Goal: Information Seeking & Learning: Find specific page/section

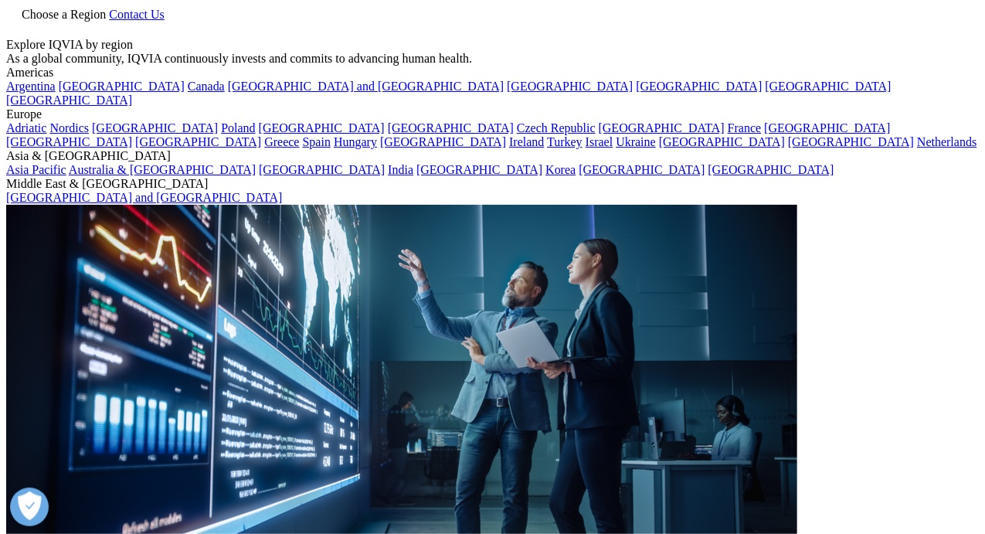
click at [19, 32] on icon at bounding box center [12, 28] width 12 height 13
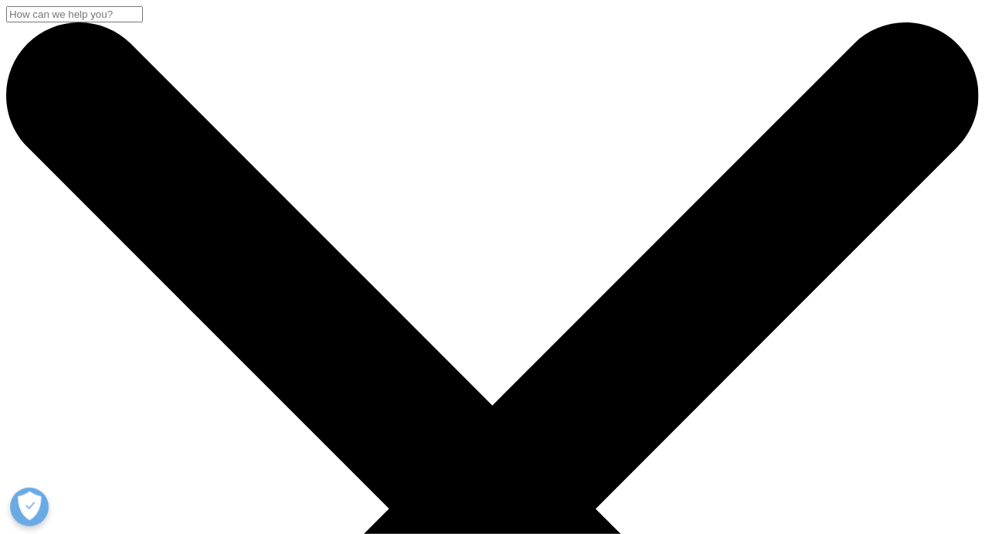
click at [143, 22] on input "Search" at bounding box center [74, 14] width 137 height 16
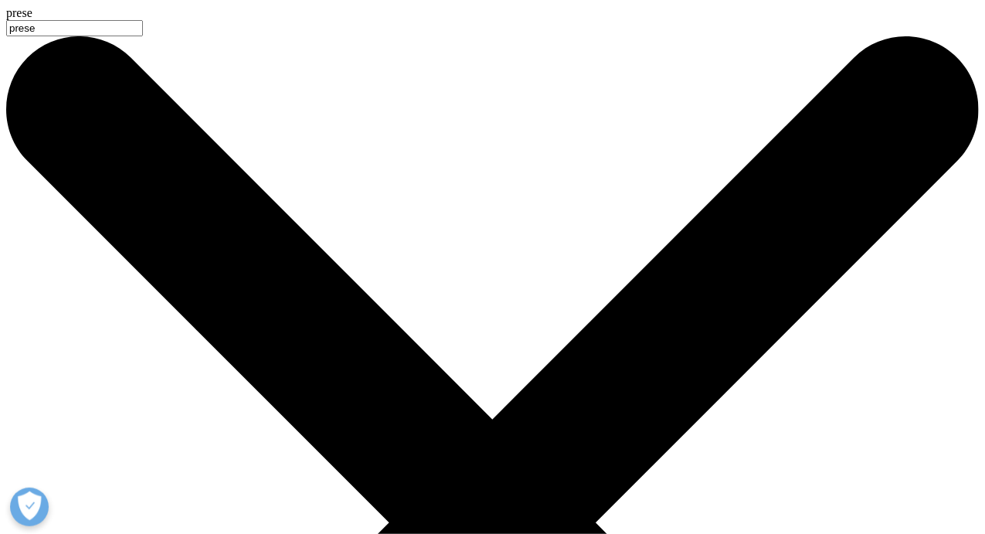
type input "prese"
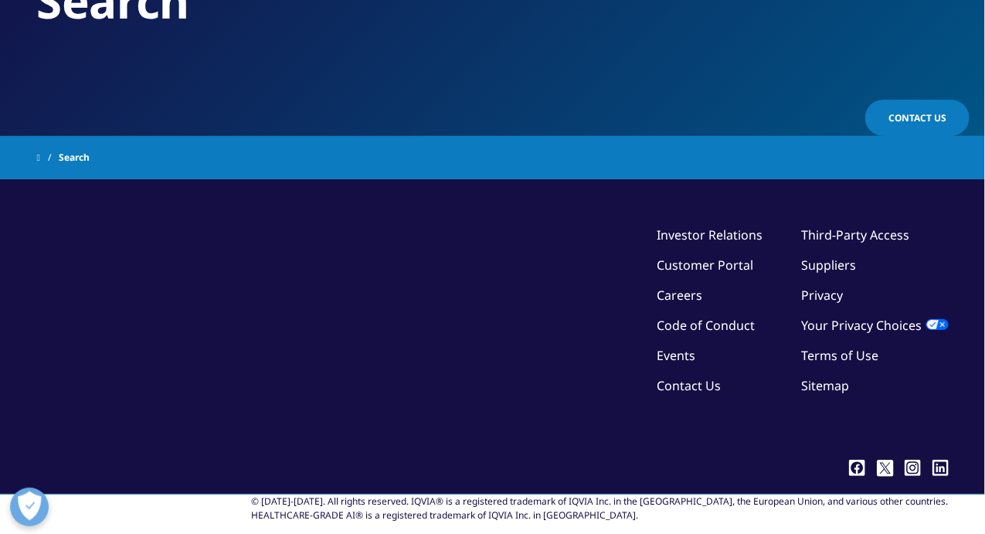
type input "presentation"
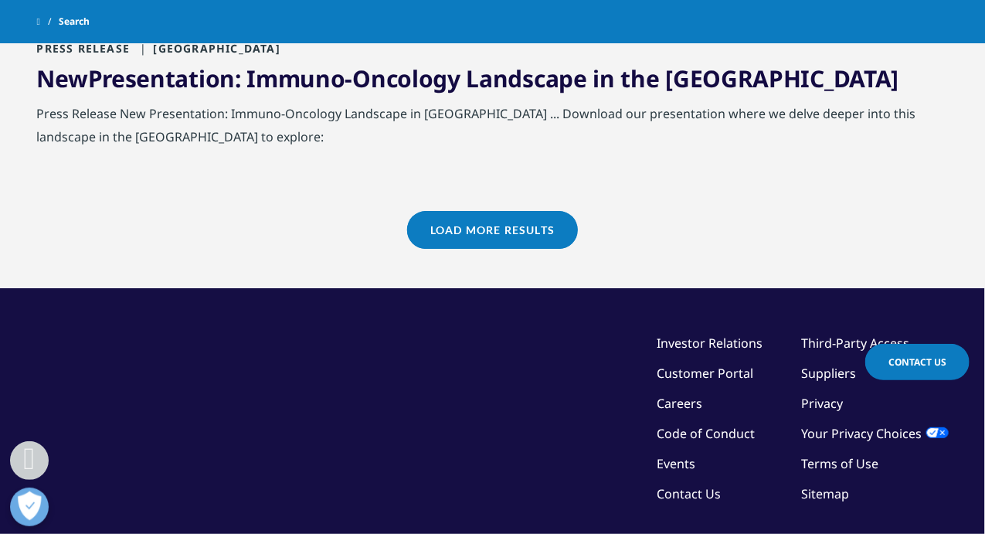
scroll to position [1919, 0]
